Goal: Task Accomplishment & Management: Use online tool/utility

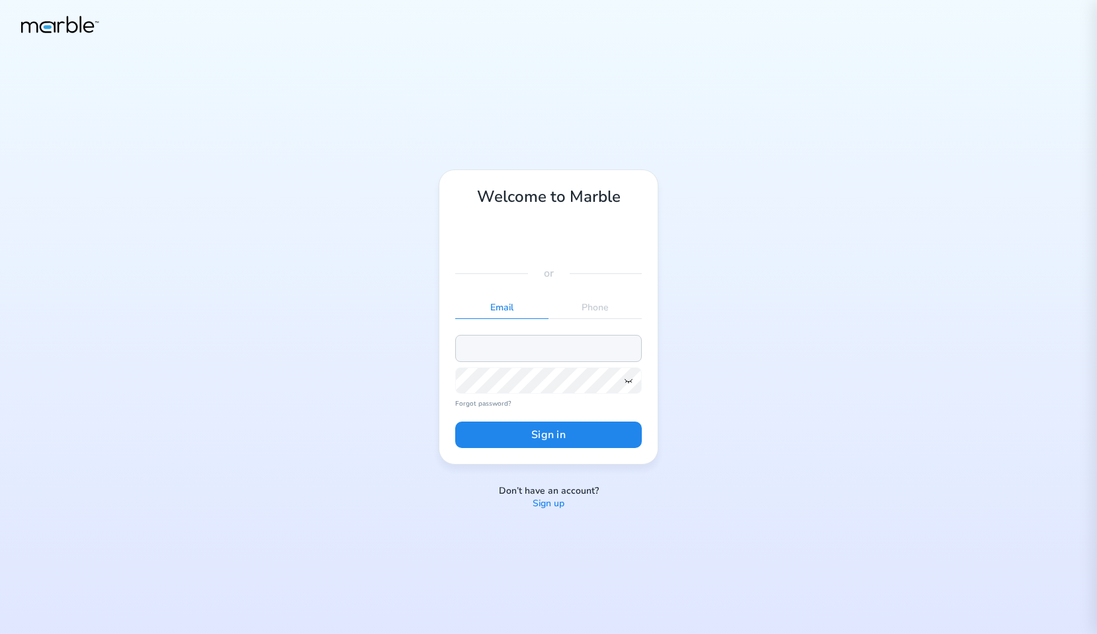
click at [549, 349] on input "email" at bounding box center [548, 348] width 187 height 26
paste input "markouski.u+98357893745943985"
type input "[EMAIL_ADDRESS][DOMAIN_NAME]"
click at [631, 380] on icon at bounding box center [628, 381] width 7 height 4
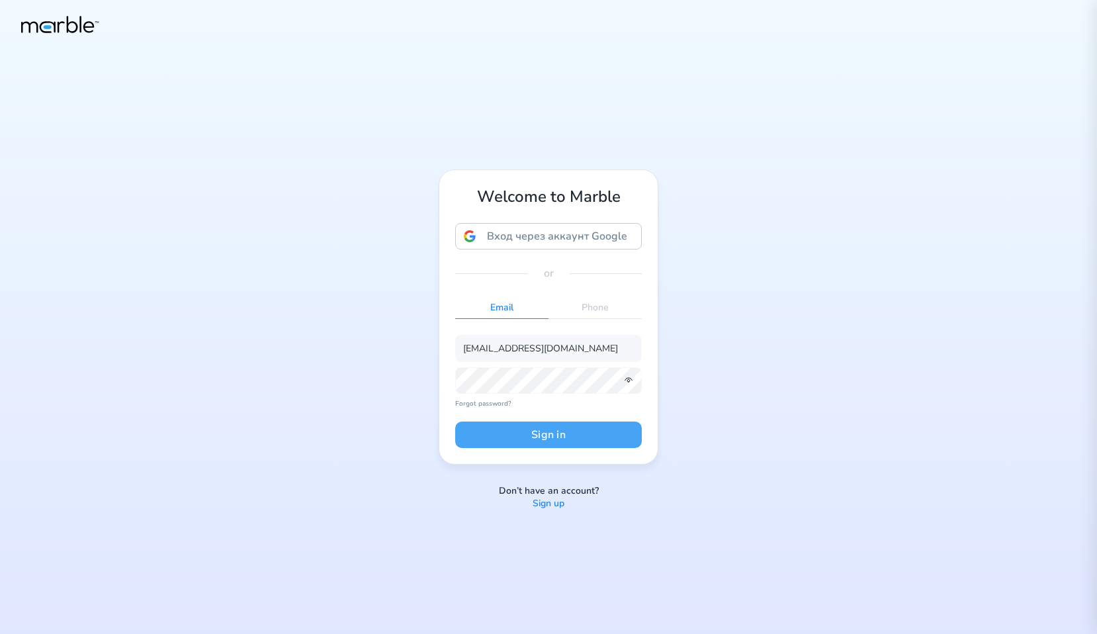
click at [588, 437] on button "Sign in" at bounding box center [548, 435] width 187 height 26
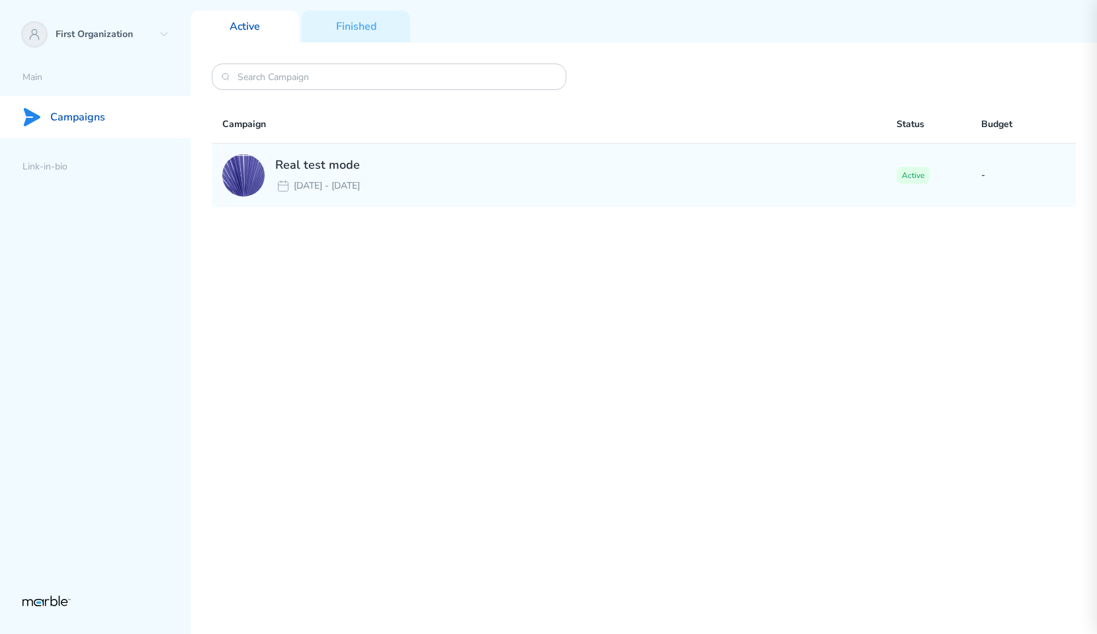
click at [691, 161] on div "Real test mode [DATE] - [DATE]" at bounding box center [559, 175] width 674 height 42
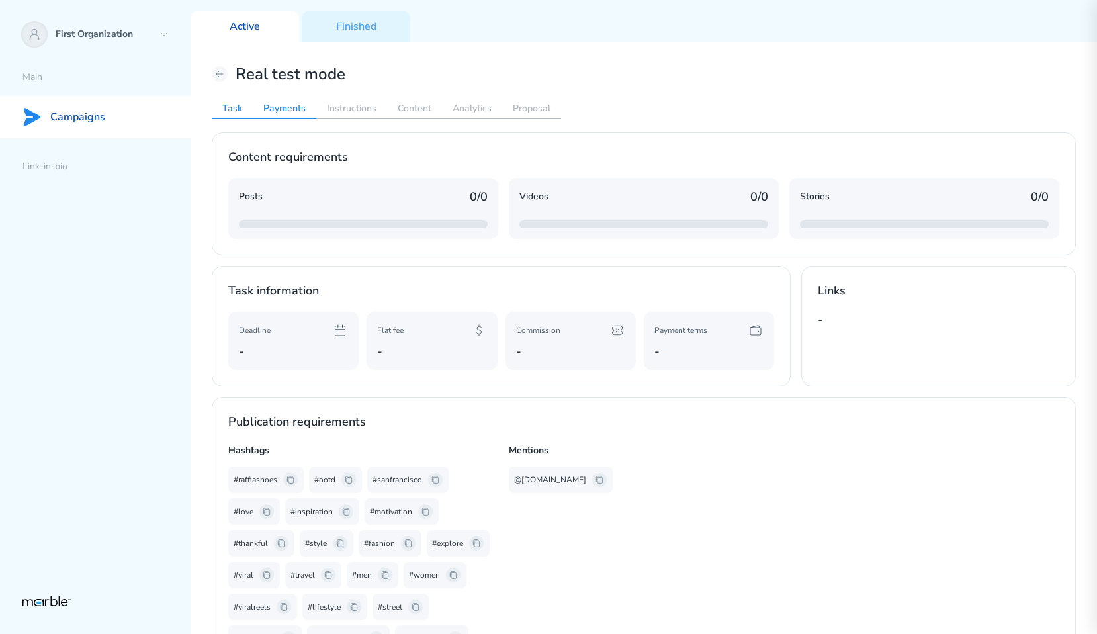
click at [283, 109] on h2 "Payments" at bounding box center [285, 108] width 64 height 21
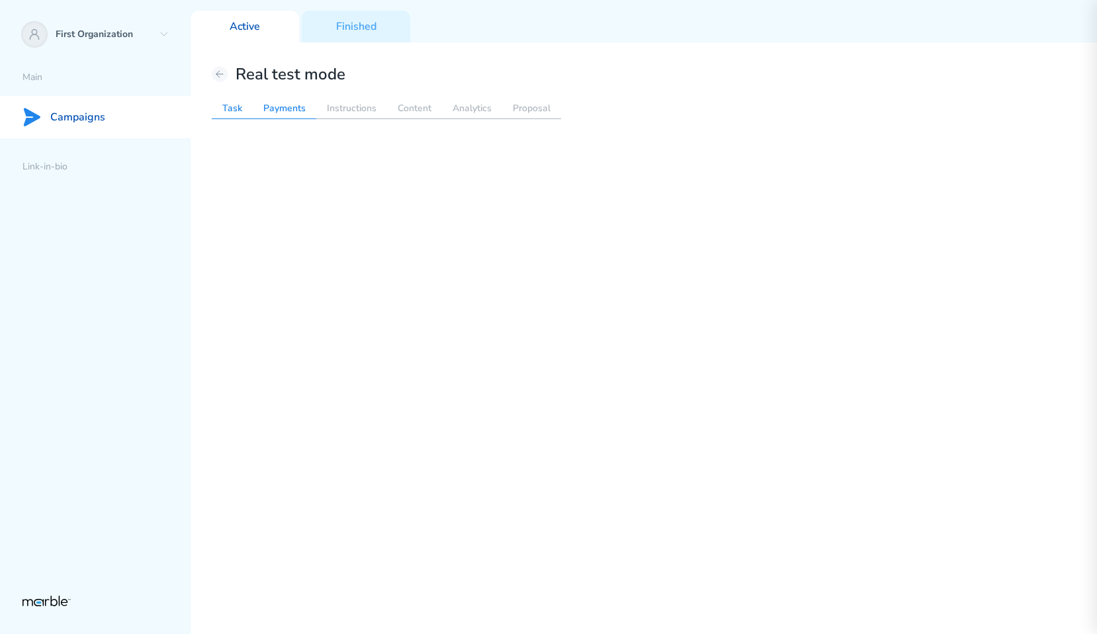
click at [234, 111] on h2 "Task" at bounding box center [232, 108] width 41 height 21
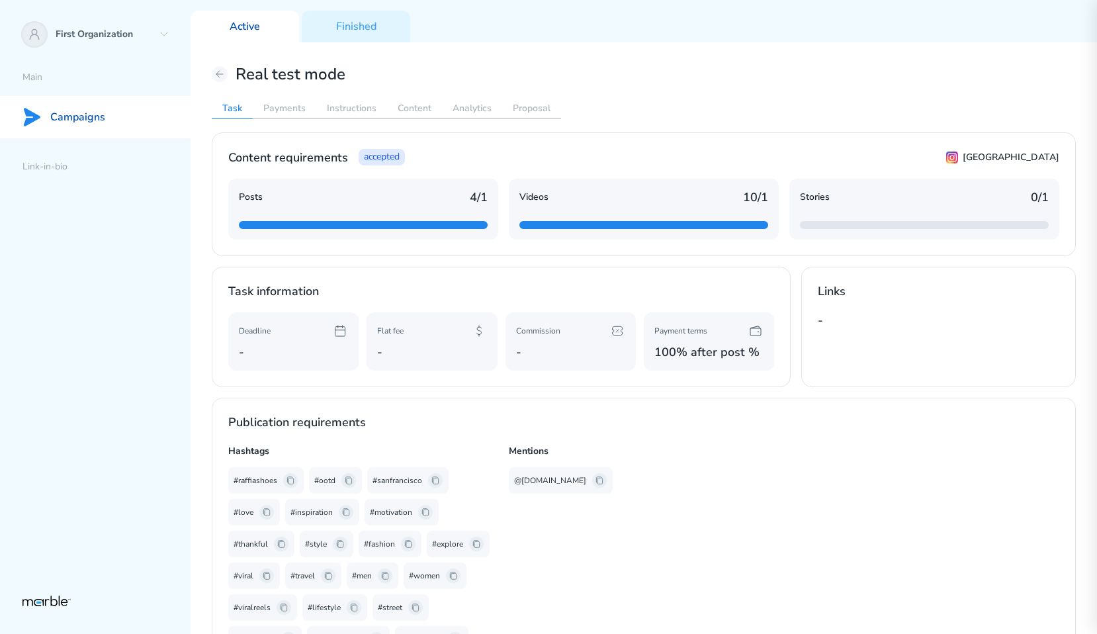
click at [88, 125] on div "Campaigns" at bounding box center [95, 117] width 191 height 42
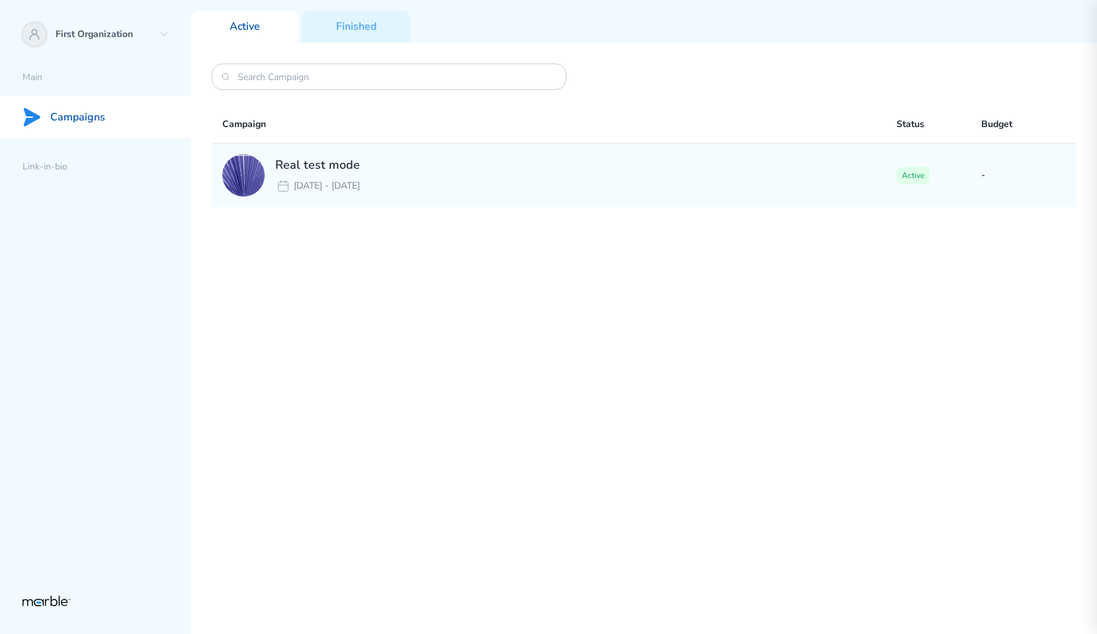
click at [360, 180] on p "[DATE] - [DATE]" at bounding box center [327, 186] width 66 height 16
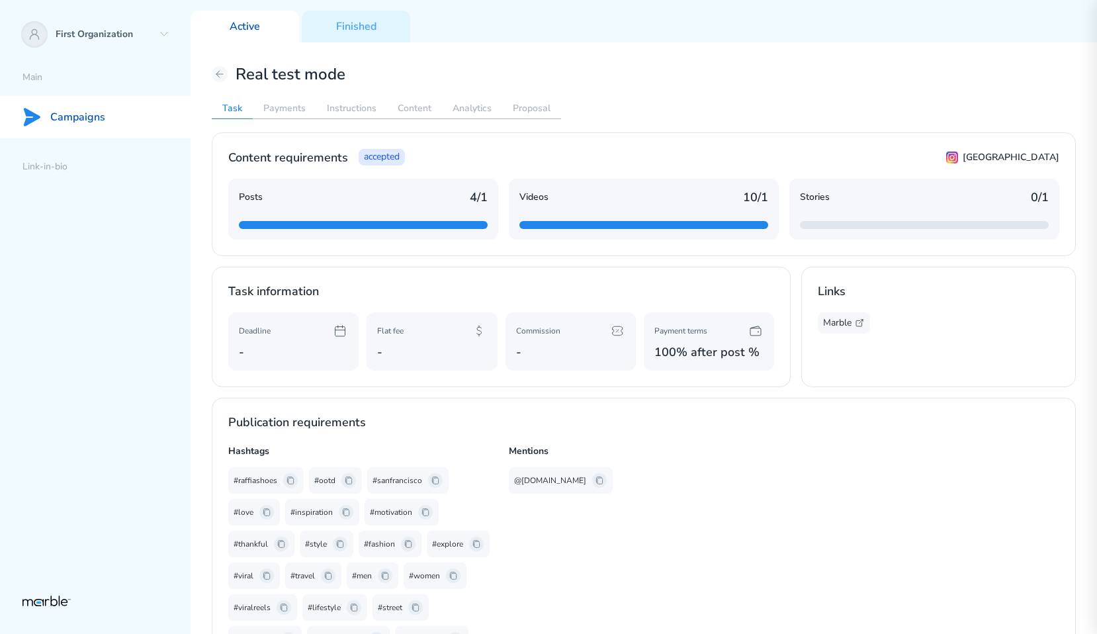
click at [860, 324] on icon at bounding box center [859, 323] width 11 height 11
